Goal: Task Accomplishment & Management: Manage account settings

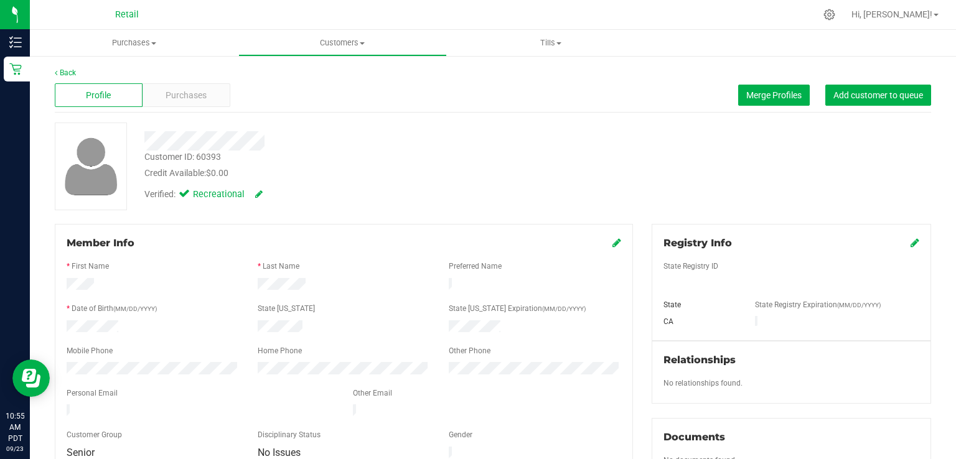
click at [754, 107] on div "Profile Purchases Merge Profiles Add customer to queue" at bounding box center [493, 95] width 876 height 34
click at [755, 95] on span "Merge Profiles" at bounding box center [773, 95] width 55 height 10
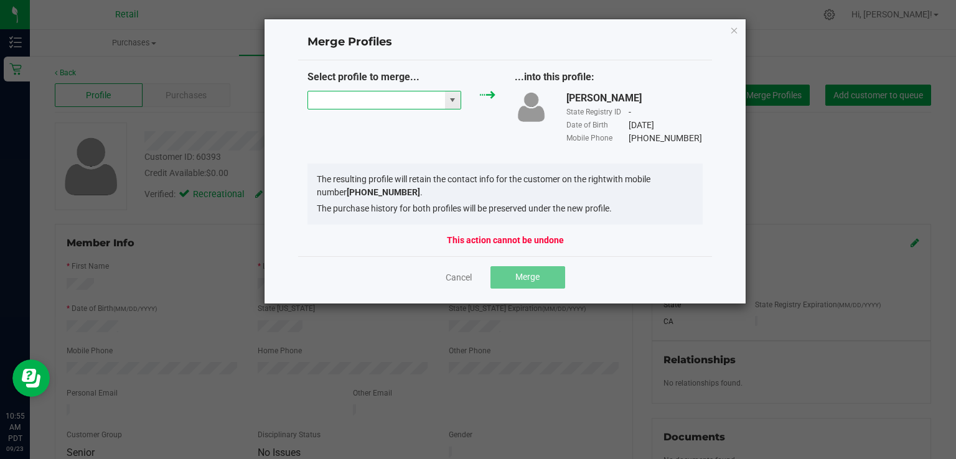
click at [410, 96] on input "NO DATA FOUND" at bounding box center [376, 99] width 137 height 17
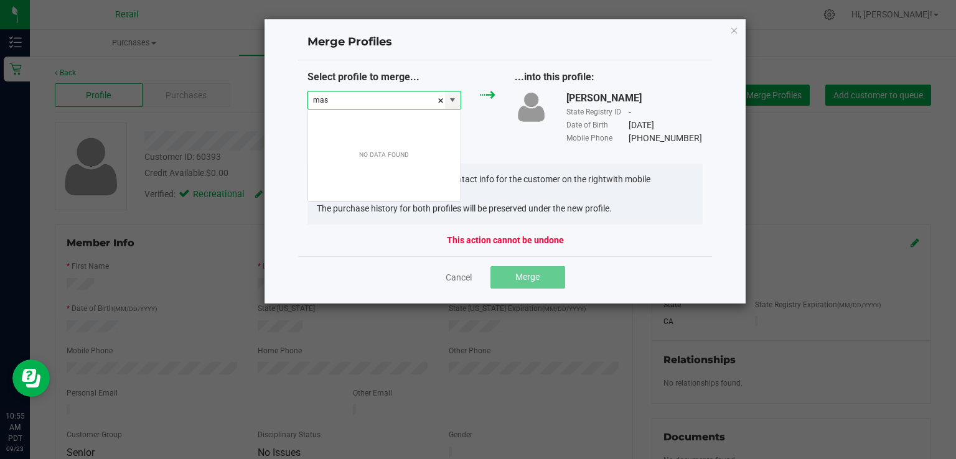
scroll to position [18, 154]
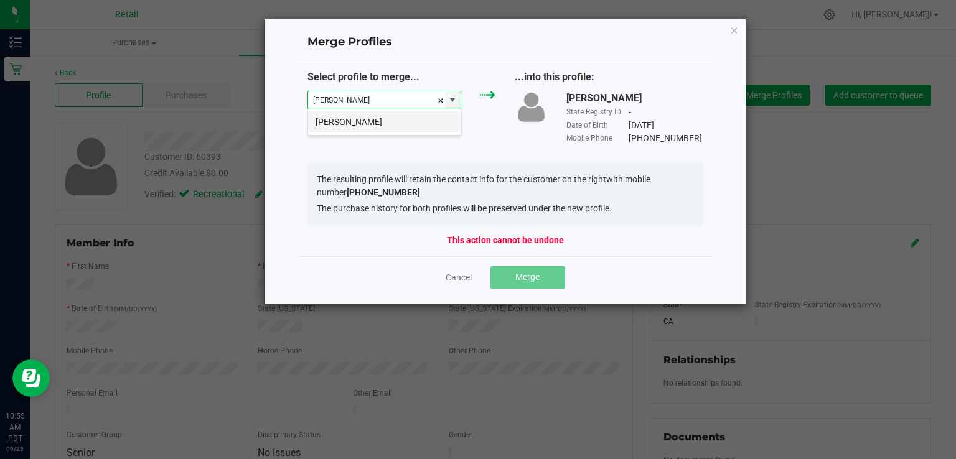
click at [385, 113] on div "[PERSON_NAME]" at bounding box center [384, 122] width 154 height 27
click at [386, 113] on li "[PERSON_NAME]" at bounding box center [384, 121] width 152 height 21
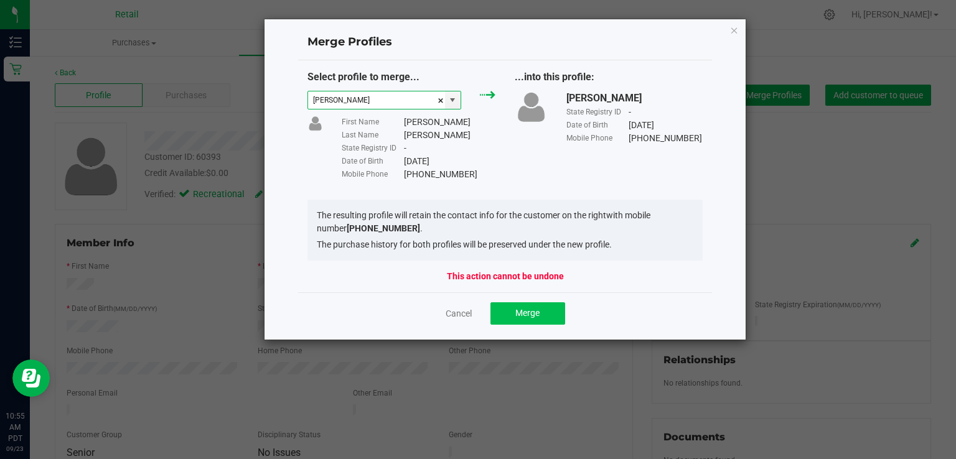
type input "[PERSON_NAME]"
click at [541, 309] on button "Merge" at bounding box center [527, 313] width 75 height 22
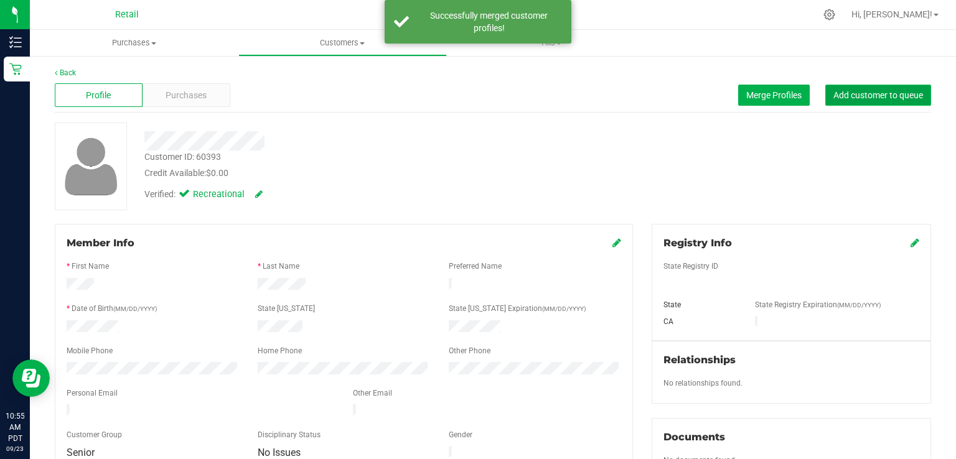
click at [868, 97] on span "Add customer to queue" at bounding box center [878, 95] width 90 height 10
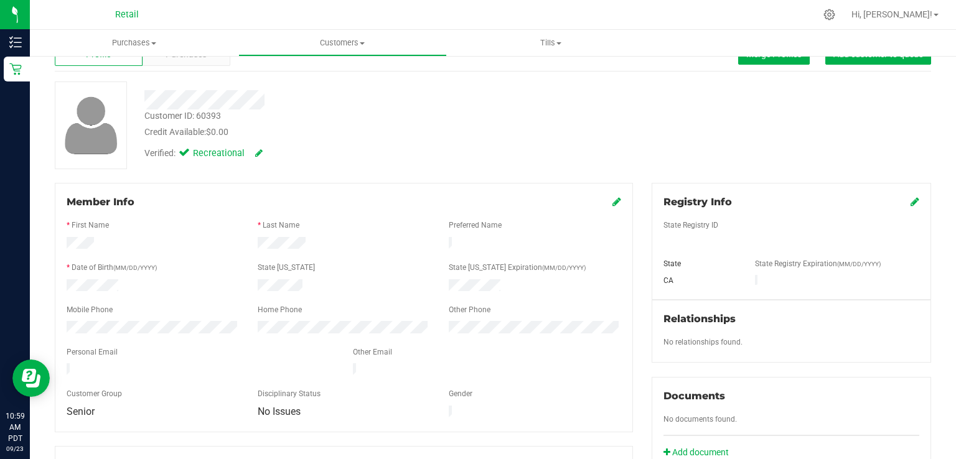
scroll to position [0, 0]
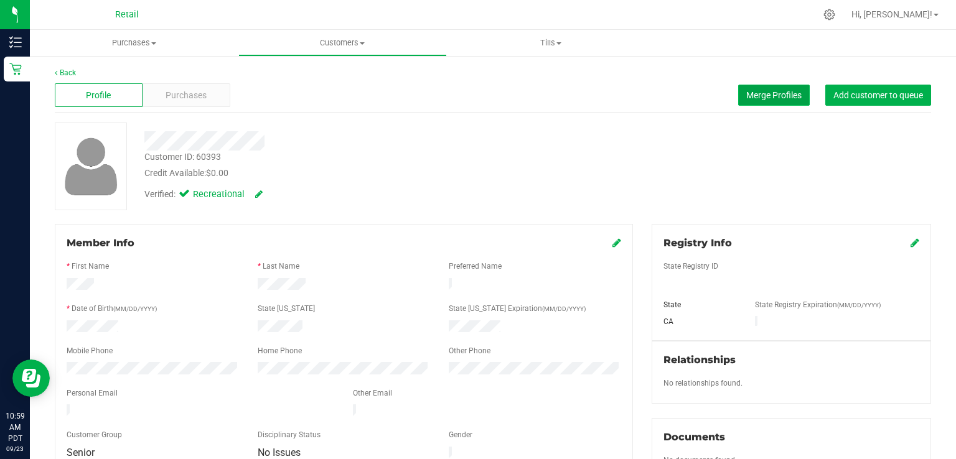
click at [758, 98] on span "Merge Profiles" at bounding box center [773, 95] width 55 height 10
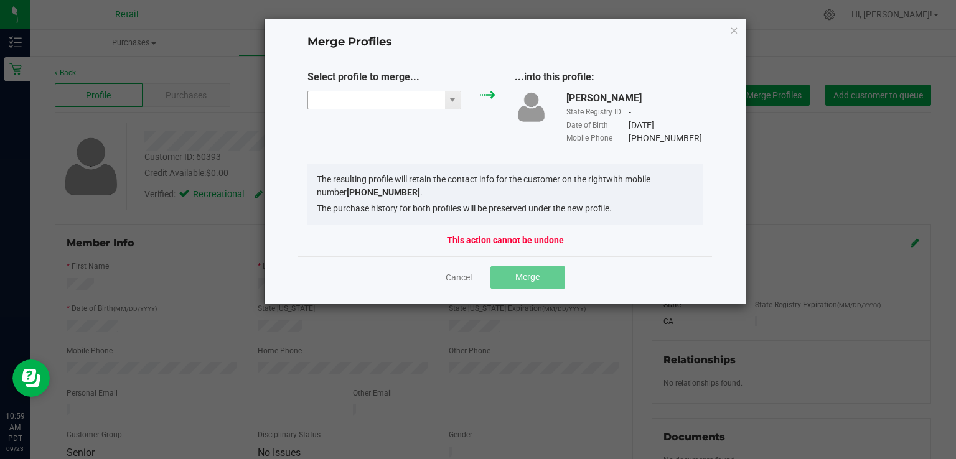
click at [386, 100] on input "NO DATA FOUND" at bounding box center [376, 99] width 137 height 17
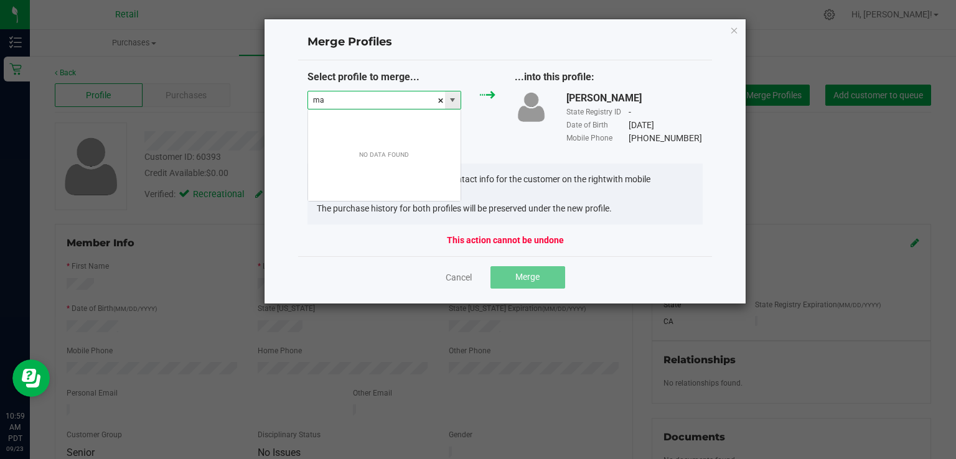
scroll to position [18, 154]
type input "[PERSON_NAME]"
click at [526, 133] on div "[PERSON_NAME] State Registry ID - Date of Birth [DEMOGRAPHIC_DATA] Mobile Phone…" at bounding box center [608, 118] width 207 height 54
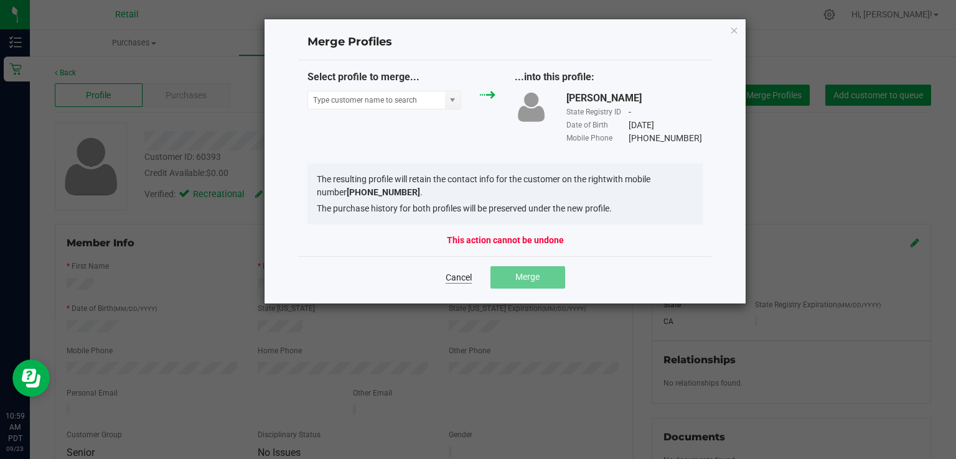
click at [470, 277] on link "Cancel" at bounding box center [459, 277] width 26 height 12
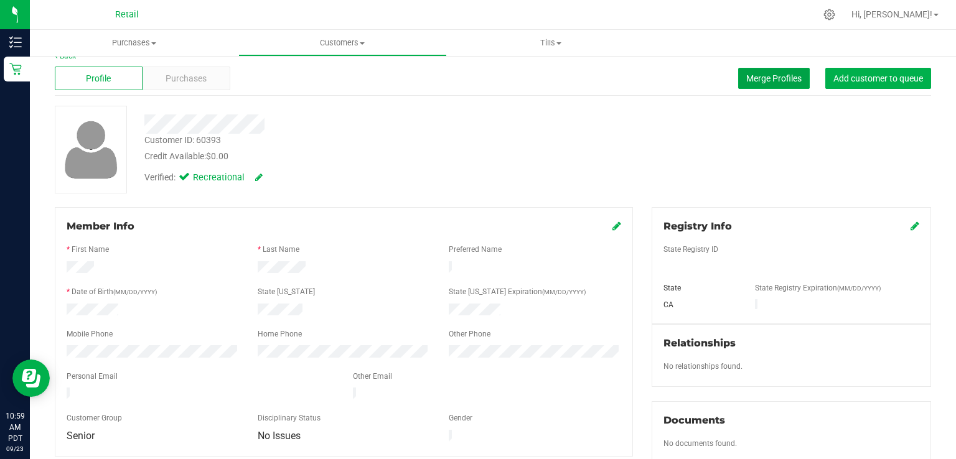
scroll to position [0, 0]
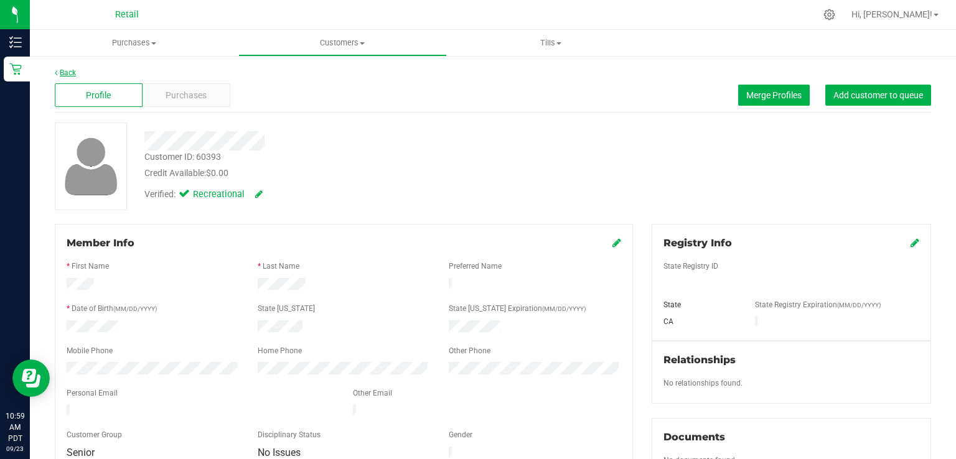
click at [65, 70] on link "Back" at bounding box center [65, 72] width 21 height 9
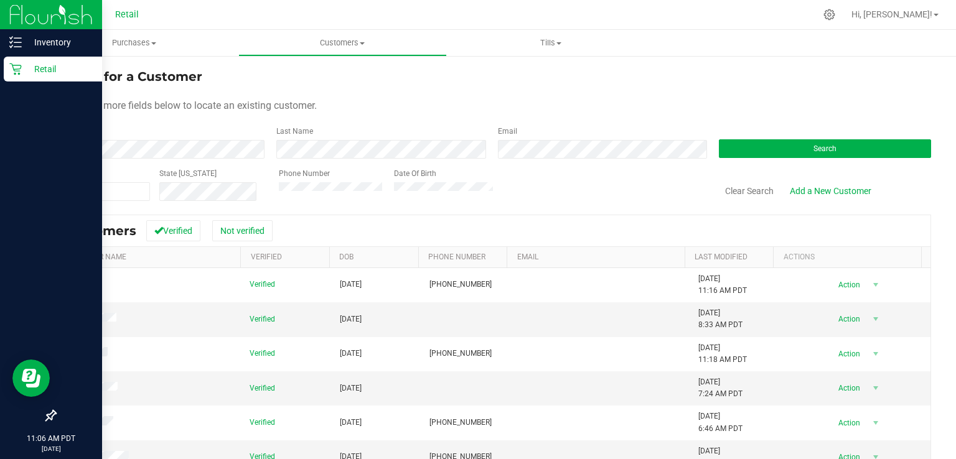
click at [10, 80] on div "Retail" at bounding box center [53, 69] width 98 height 25
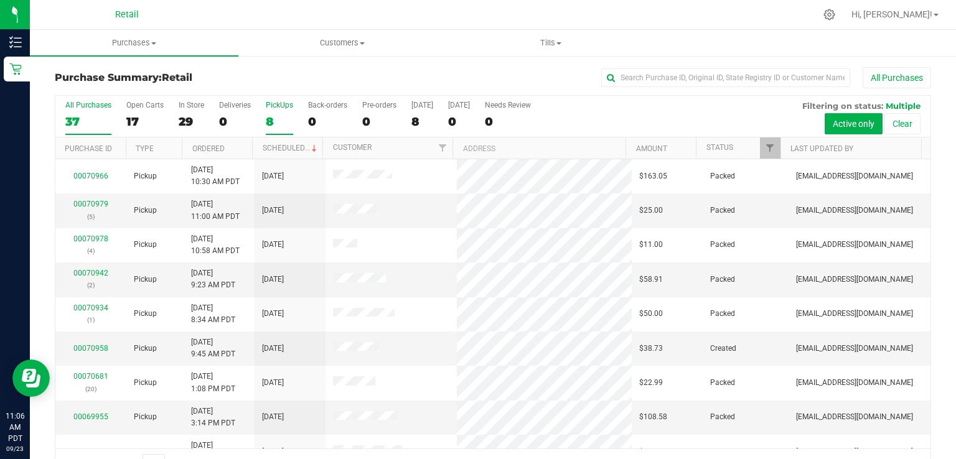
click at [269, 118] on div "8" at bounding box center [279, 122] width 27 height 14
click at [0, 0] on input "PickUps 8" at bounding box center [0, 0] width 0 height 0
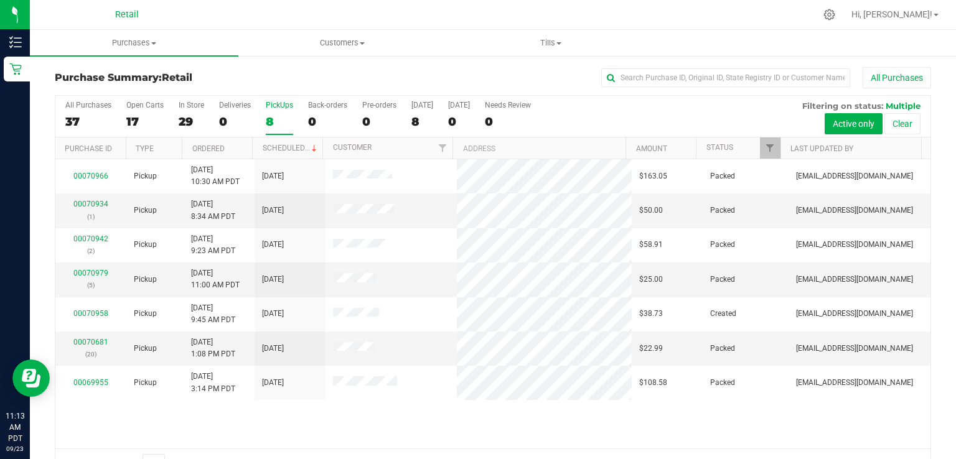
click at [279, 122] on div "8" at bounding box center [279, 122] width 27 height 14
click at [0, 0] on input "PickUps 8" at bounding box center [0, 0] width 0 height 0
